Goal: Check status: Check status

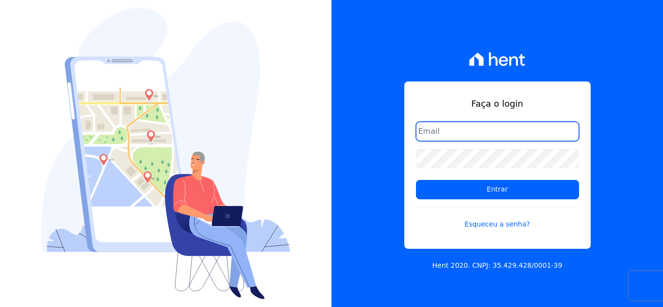
click at [454, 136] on input "email" at bounding box center [497, 131] width 163 height 19
type input "[EMAIL_ADDRESS][DOMAIN_NAME]"
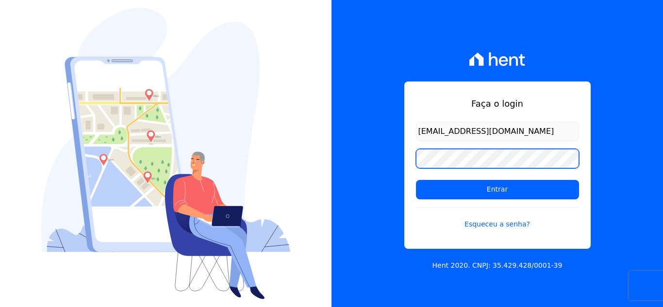
click at [416, 180] on input "Entrar" at bounding box center [497, 189] width 163 height 19
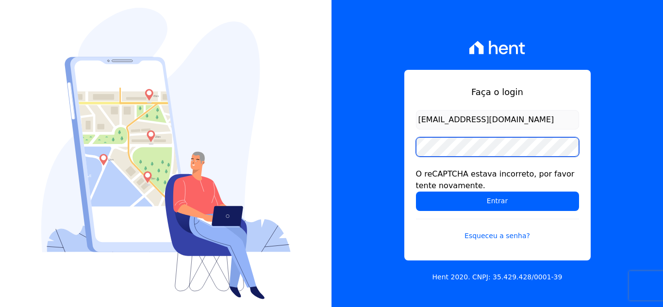
click at [416, 192] on input "Entrar" at bounding box center [497, 201] width 163 height 19
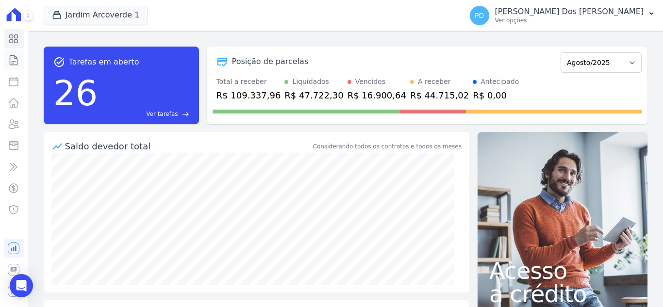
click at [13, 62] on icon at bounding box center [14, 60] width 12 height 12
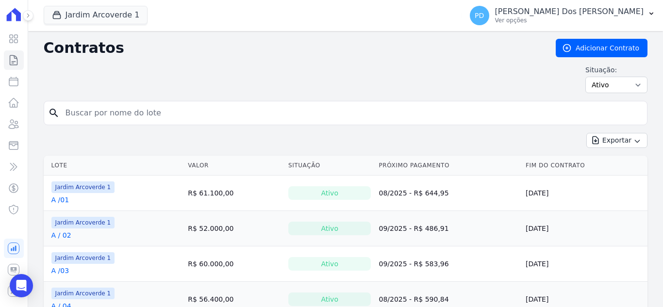
click at [105, 114] on input "search" at bounding box center [352, 112] width 584 height 19
type input "e / 06"
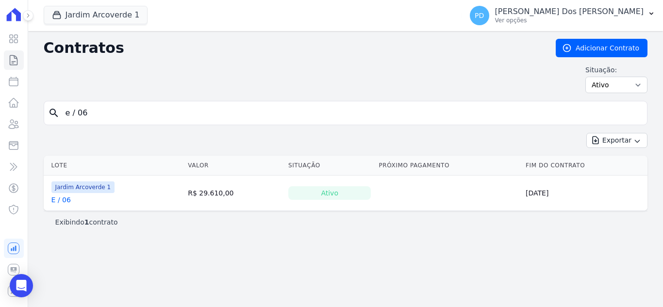
click at [62, 199] on link "E / 06" at bounding box center [60, 200] width 19 height 10
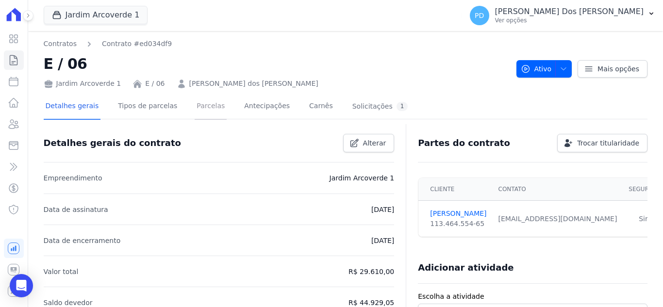
click at [198, 103] on link "Parcelas" at bounding box center [211, 107] width 32 height 26
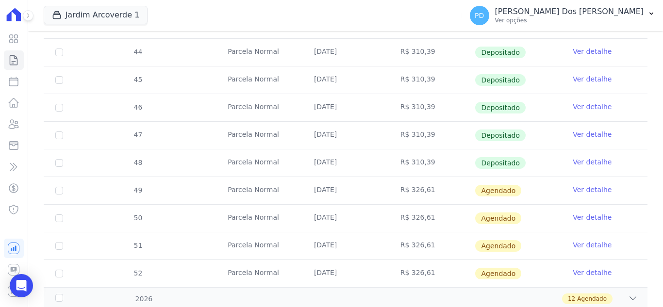
scroll to position [340, 0]
